Goal: Information Seeking & Learning: Learn about a topic

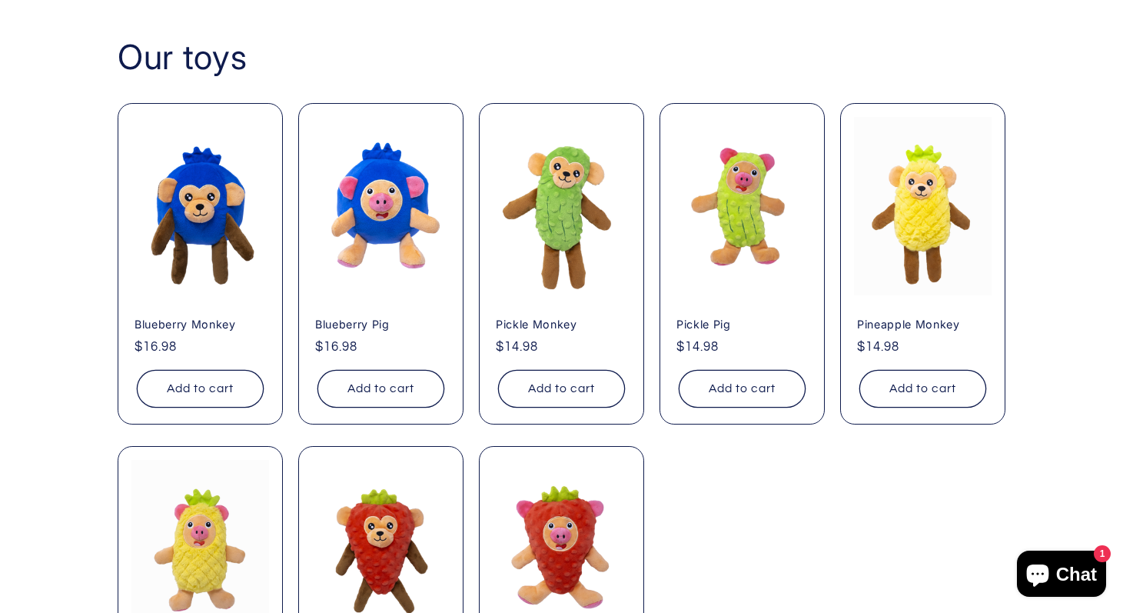
scroll to position [1172, 0]
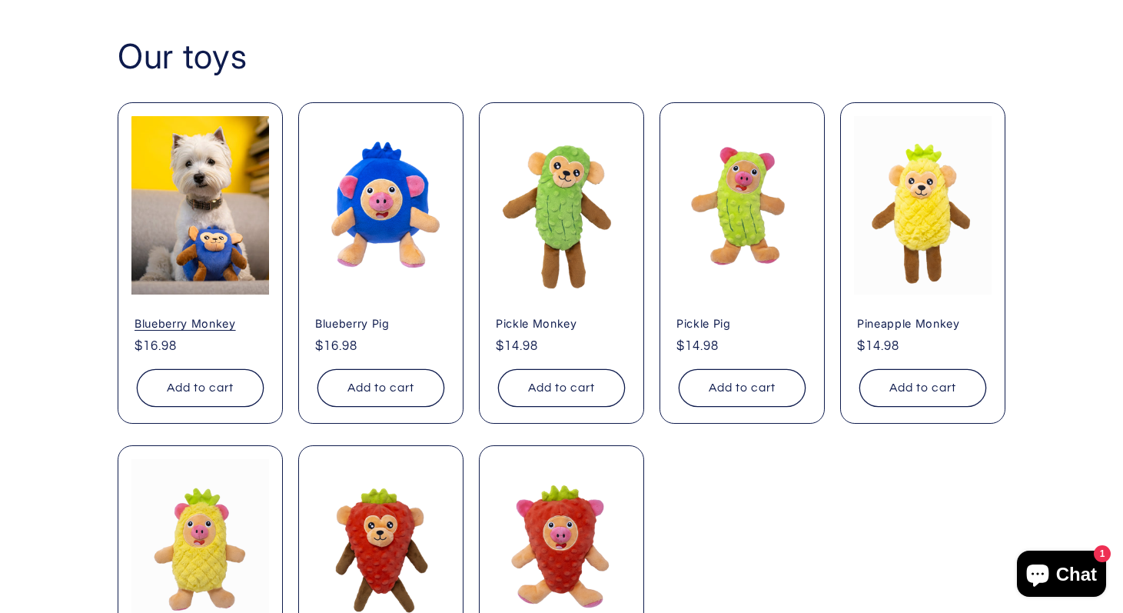
click at [222, 316] on link "Blueberry Monkey" at bounding box center [200, 323] width 131 height 14
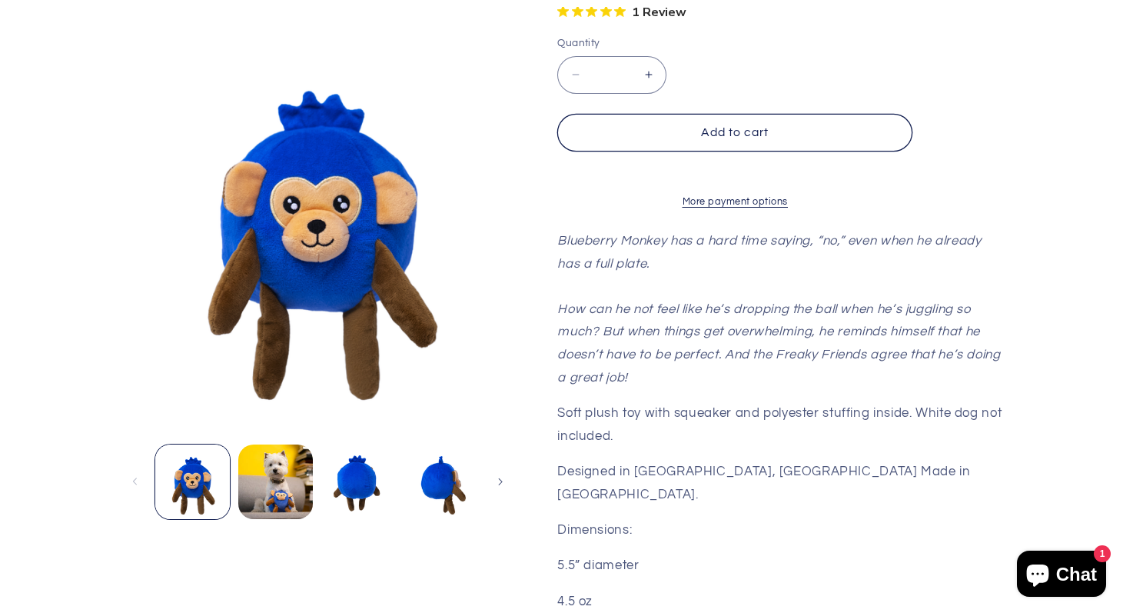
scroll to position [414, 0]
click at [395, 444] on button "Load image 3 in gallery view" at bounding box center [358, 481] width 75 height 75
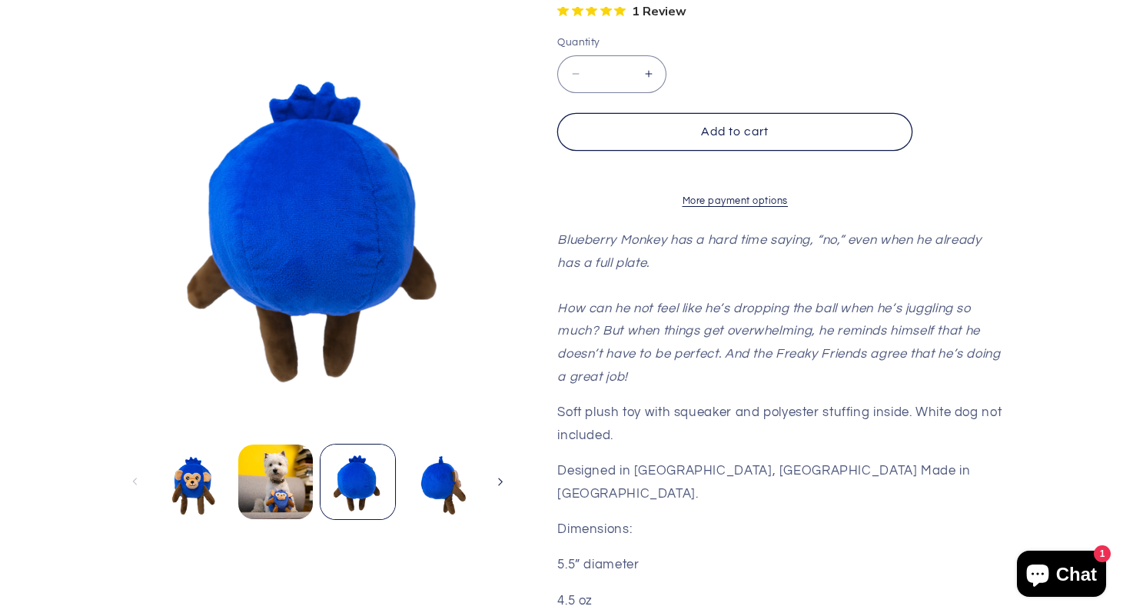
click at [503, 477] on icon "Slide right" at bounding box center [499, 481] width 5 height 9
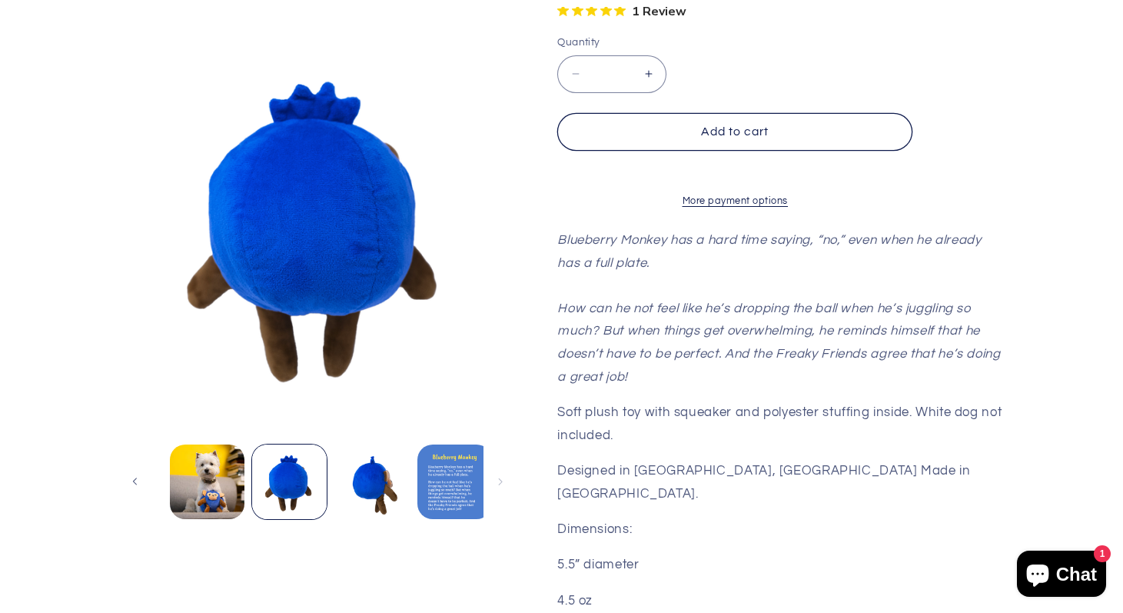
click at [456, 444] on button "Load image 5 in gallery view" at bounding box center [454, 481] width 75 height 75
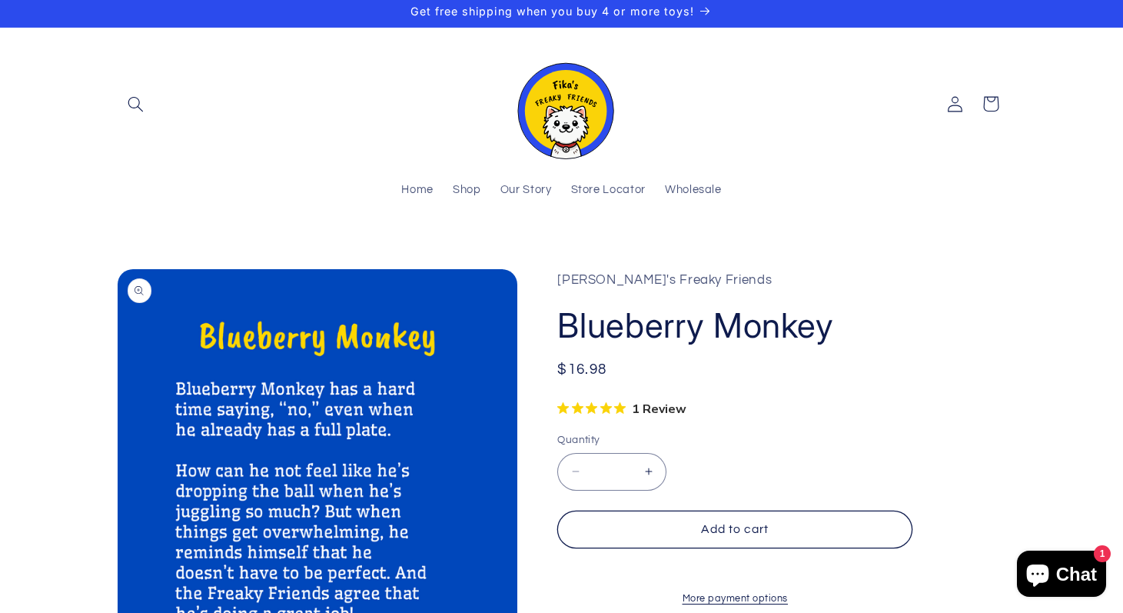
scroll to position [0, 0]
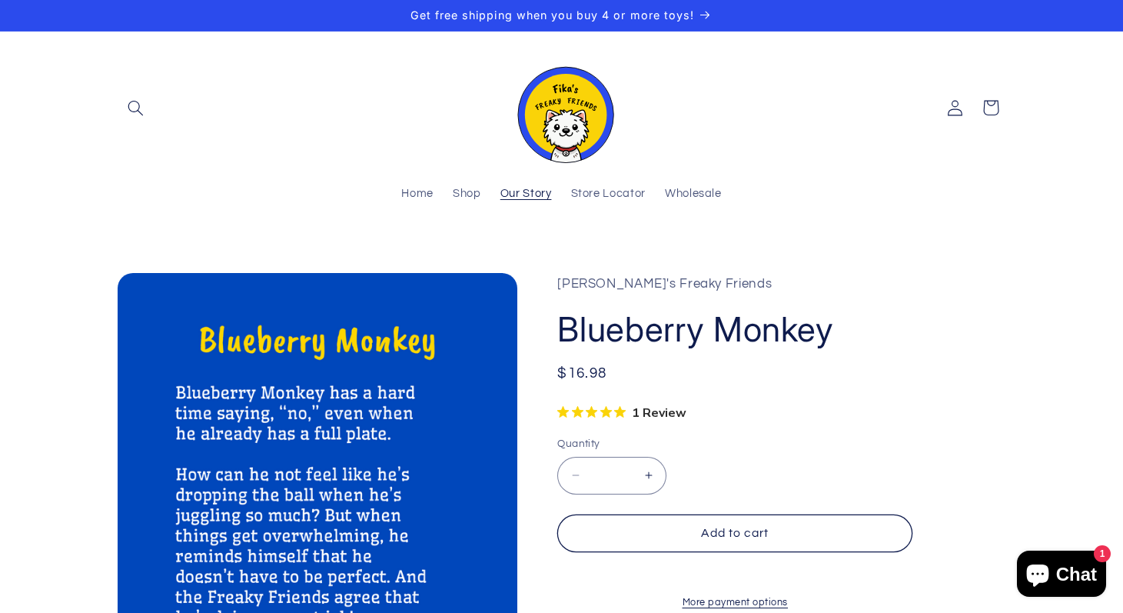
click at [520, 188] on span "Our Story" at bounding box center [527, 194] width 52 height 15
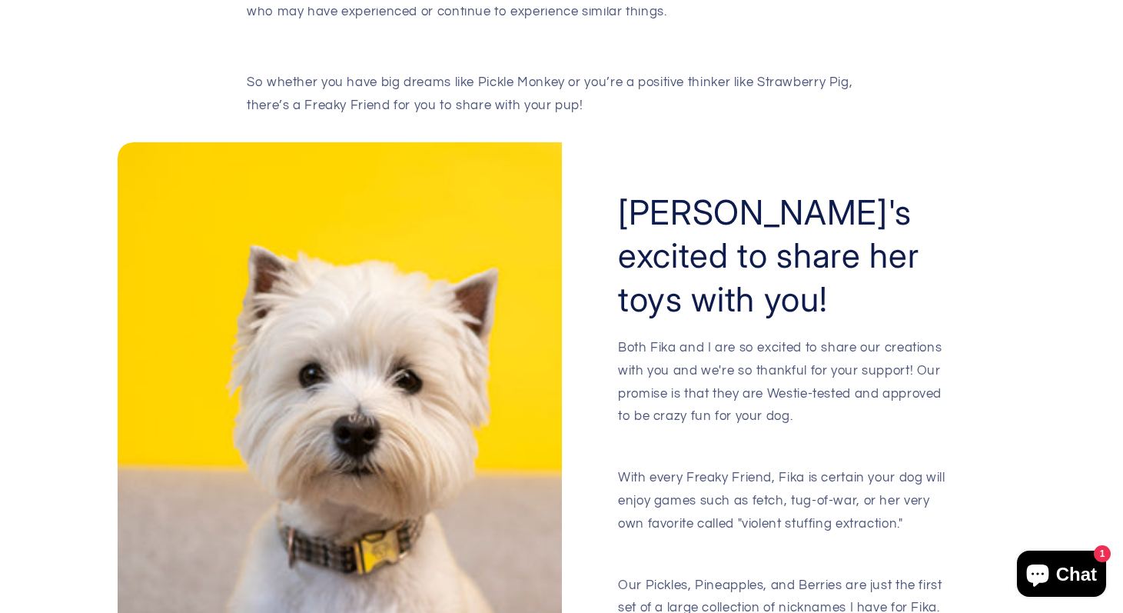
scroll to position [1452, 0]
